Goal: Transaction & Acquisition: Purchase product/service

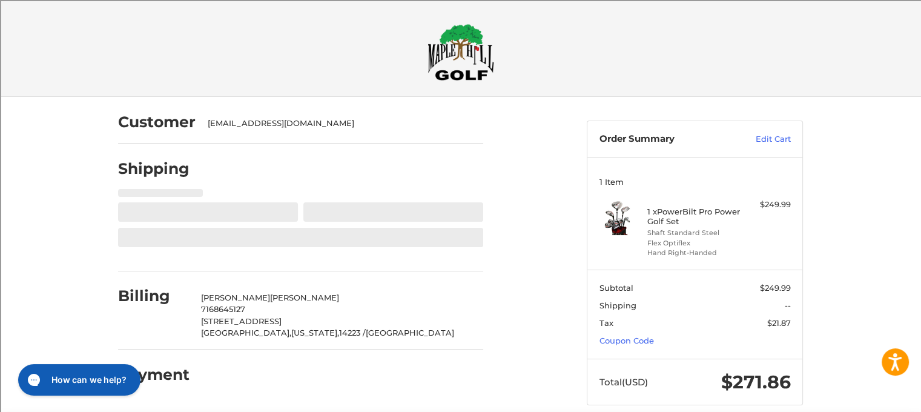
select select "**"
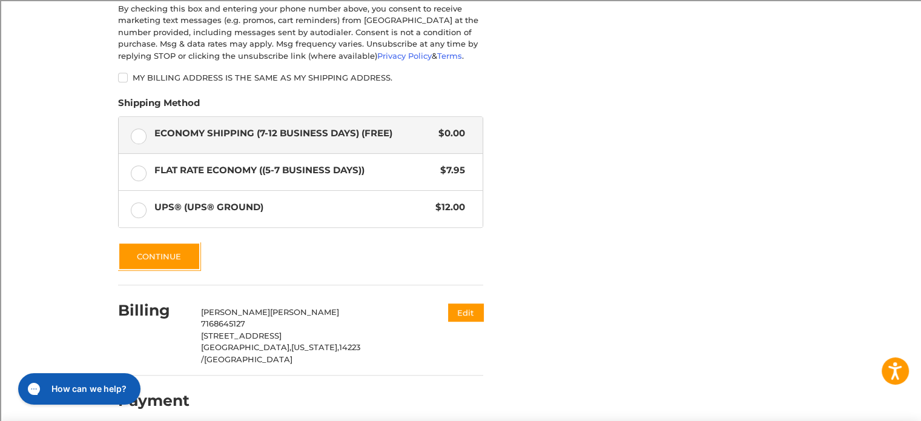
scroll to position [687, 0]
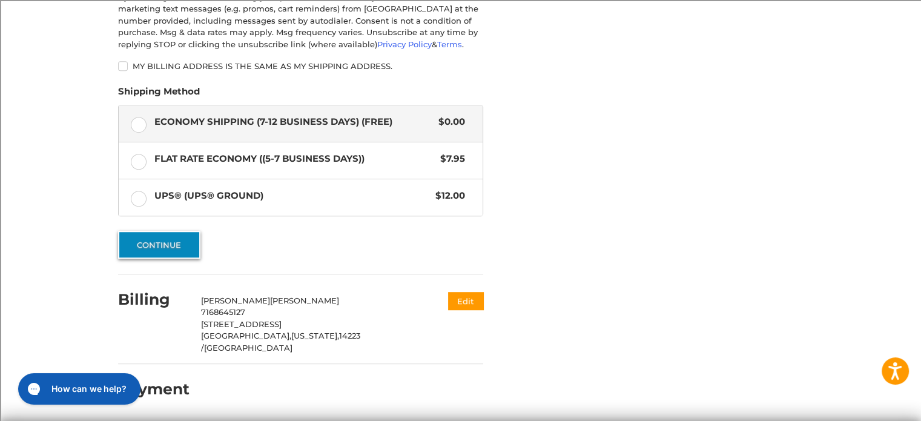
click at [187, 247] on button "Continue" at bounding box center [159, 245] width 82 height 28
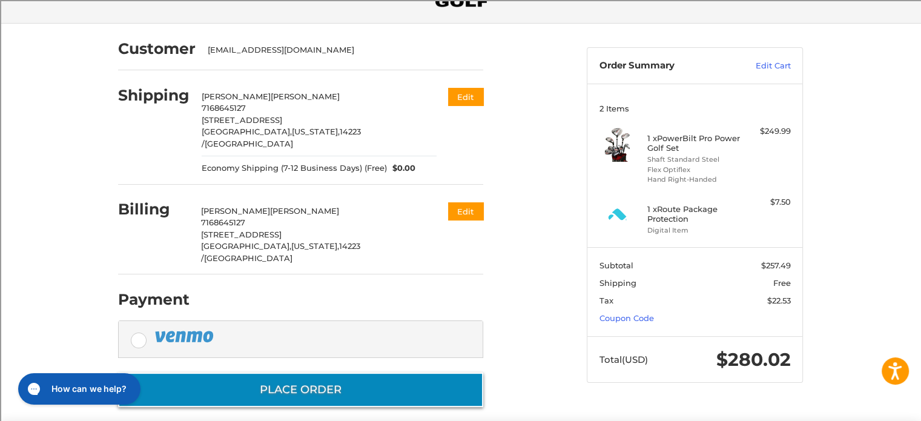
scroll to position [73, 0]
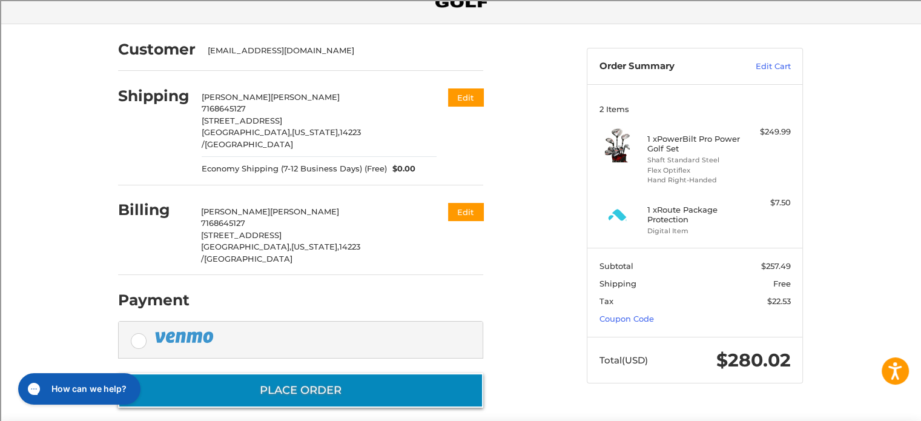
click at [327, 373] on button "Place Order" at bounding box center [300, 390] width 365 height 35
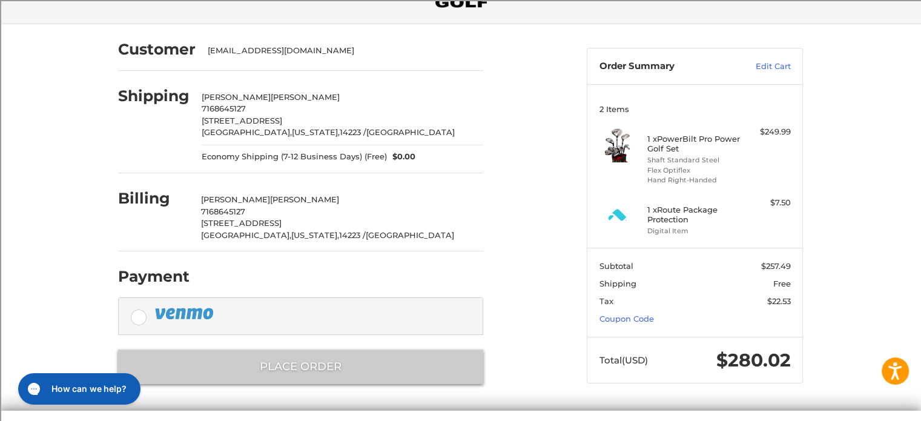
scroll to position [24, 0]
